Goal: Task Accomplishment & Management: Use online tool/utility

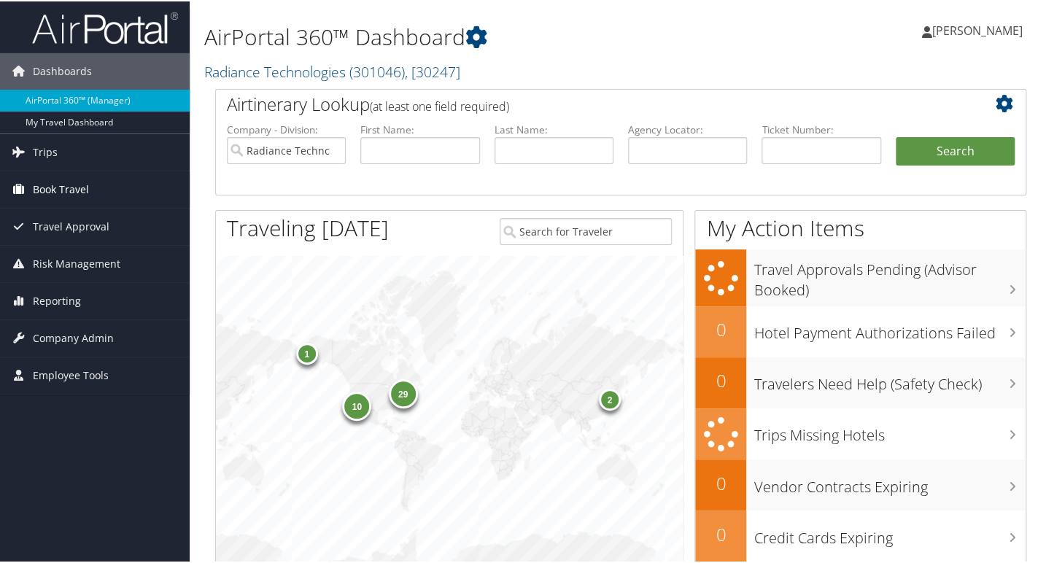
click at [84, 187] on span "Book Travel" at bounding box center [61, 188] width 56 height 36
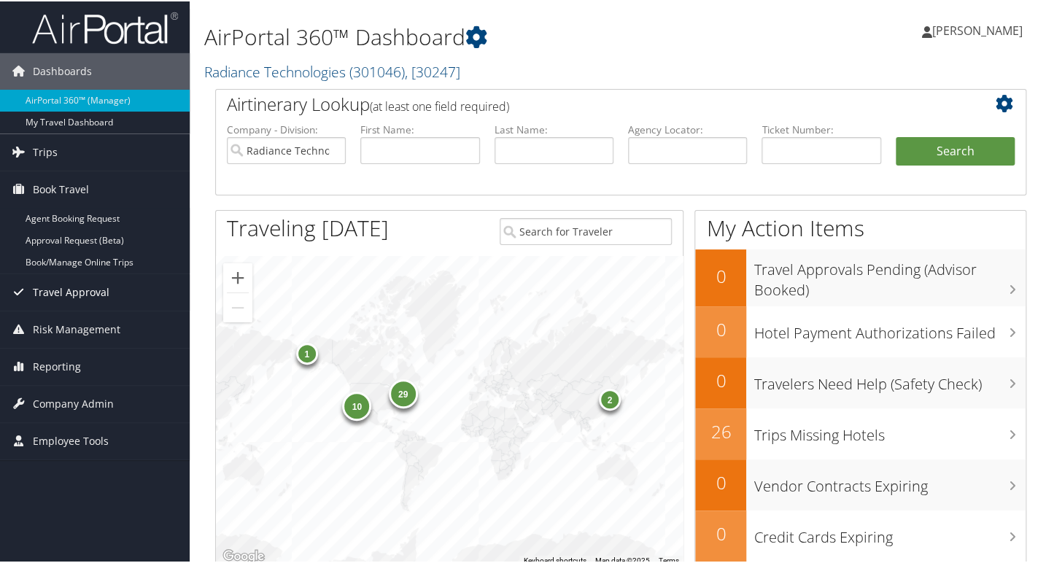
click at [118, 280] on link "Travel Approval" at bounding box center [95, 291] width 190 height 36
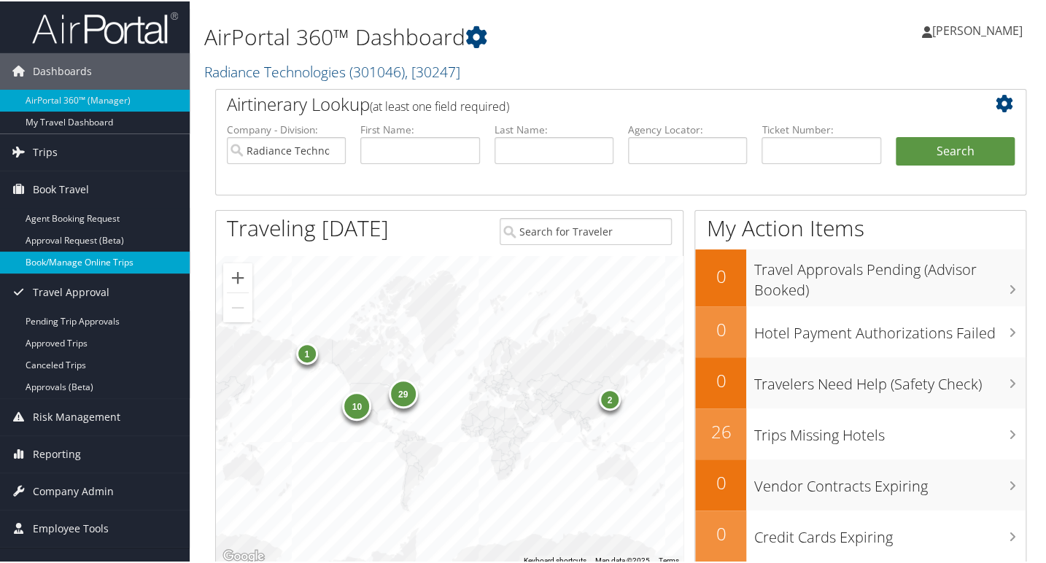
click at [116, 263] on link "Book/Manage Online Trips" at bounding box center [95, 261] width 190 height 22
